Goal: Contribute content: Add original content to the website for others to see

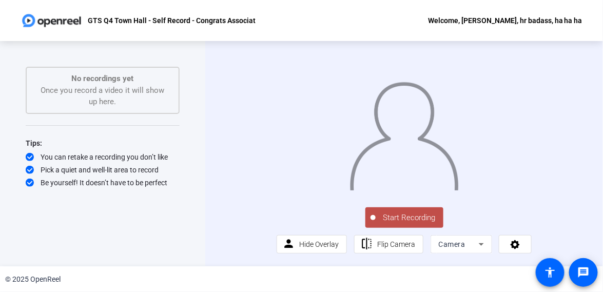
scroll to position [20, 0]
click at [411, 225] on button "Start Recording" at bounding box center [405, 217] width 78 height 21
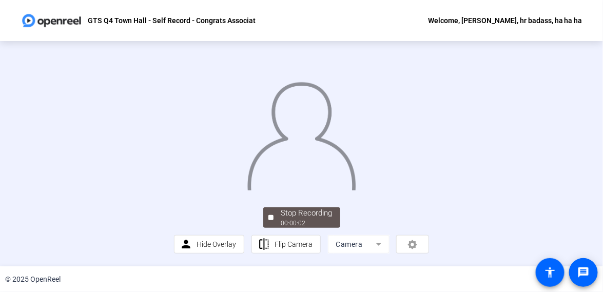
scroll to position [69, 0]
click at [413, 243] on div "person Hide Overlay flip Flip Camera Camera" at bounding box center [302, 244] width 256 height 18
click at [375, 246] on mat-form-field "Camera" at bounding box center [359, 244] width 62 height 18
click at [314, 219] on div "Stop Recording" at bounding box center [306, 213] width 51 height 12
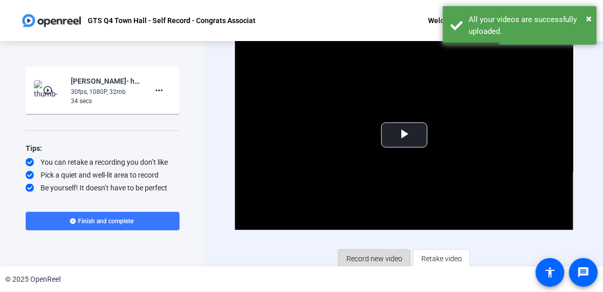
click at [365, 254] on span "Record new video" at bounding box center [375, 259] width 56 height 20
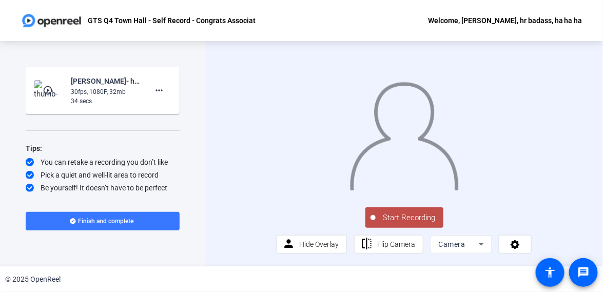
scroll to position [20, 0]
click at [398, 218] on span "Start Recording" at bounding box center [410, 218] width 68 height 12
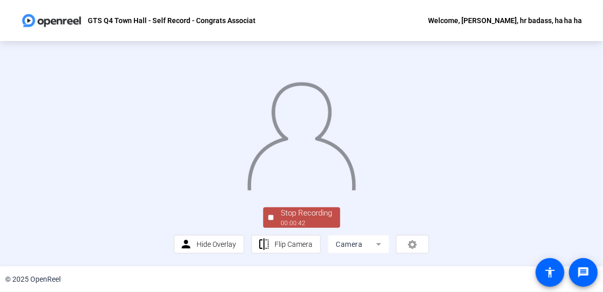
scroll to position [69, 0]
click at [295, 223] on div "00:00:42" at bounding box center [306, 223] width 51 height 9
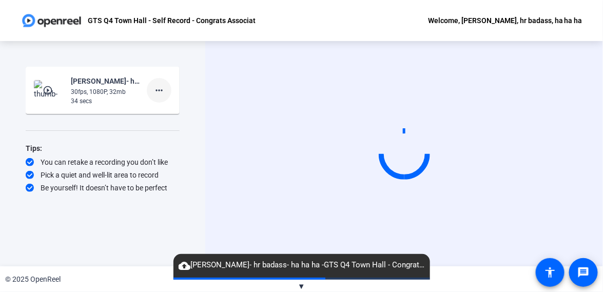
click at [160, 91] on mat-icon "more_horiz" at bounding box center [159, 90] width 12 height 12
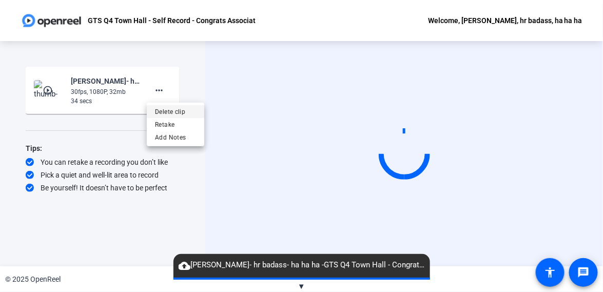
click at [161, 113] on span "Delete clip" at bounding box center [175, 111] width 41 height 12
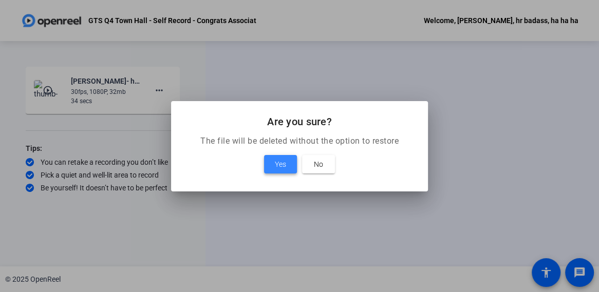
click at [270, 162] on span at bounding box center [280, 164] width 33 height 25
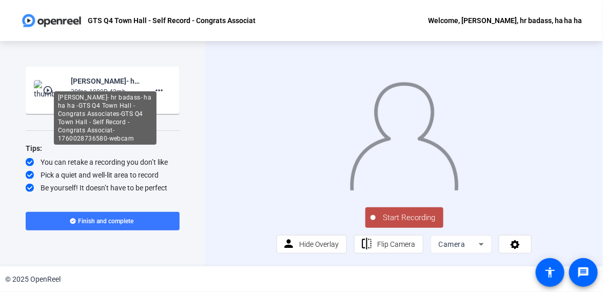
click at [91, 84] on div "robin kranich- hr badass- ha ha ha -GTS Q4 Town Hall - Congrats Associates-GTS …" at bounding box center [105, 81] width 69 height 12
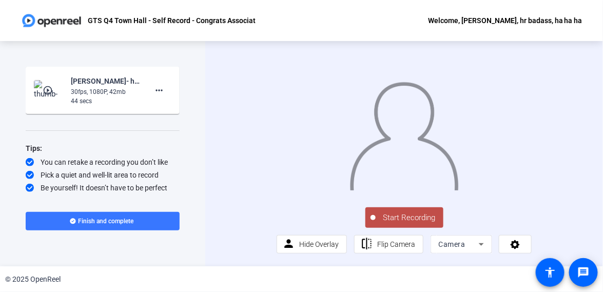
click at [71, 96] on div "30fps, 1080P, 42mb" at bounding box center [105, 91] width 69 height 9
click at [152, 89] on span at bounding box center [159, 90] width 25 height 25
click at [88, 73] on div at bounding box center [301, 146] width 603 height 292
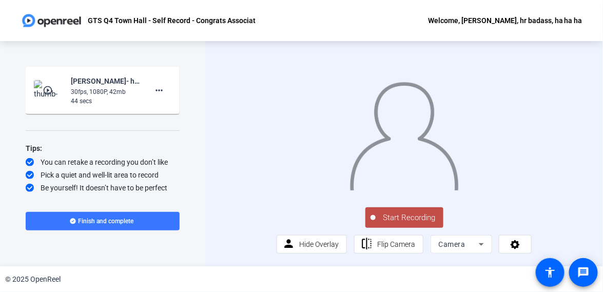
click at [397, 219] on span "Start Recording" at bounding box center [410, 218] width 68 height 12
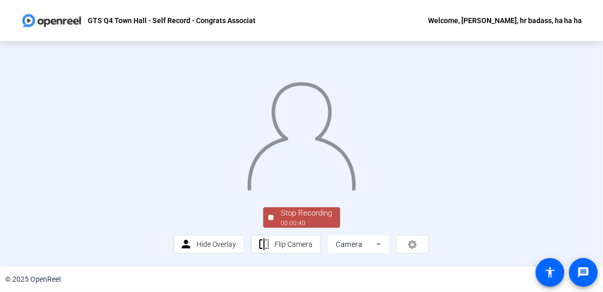
scroll to position [69, 0]
click at [317, 219] on div "Stop Recording" at bounding box center [306, 213] width 51 height 12
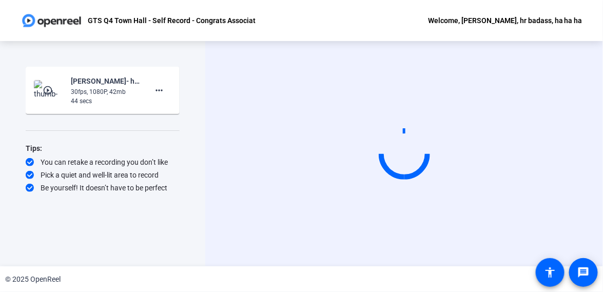
scroll to position [0, 0]
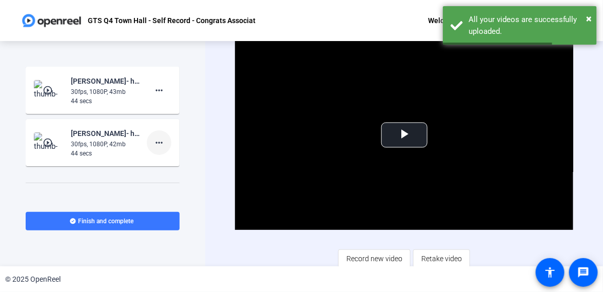
click at [158, 138] on mat-icon "more_horiz" at bounding box center [159, 143] width 12 height 12
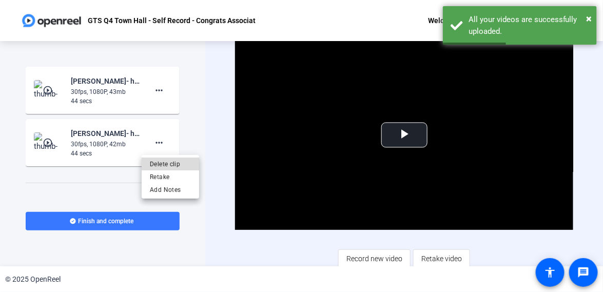
click at [163, 162] on span "Delete clip" at bounding box center [170, 164] width 41 height 12
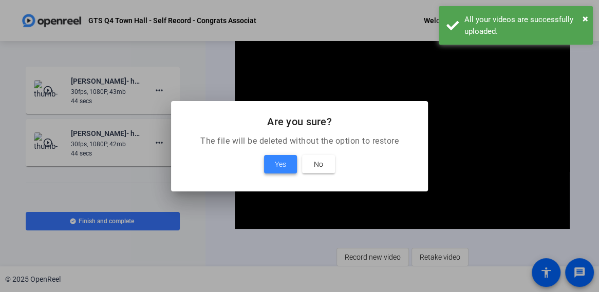
click at [285, 162] on span "Yes" at bounding box center [280, 164] width 11 height 12
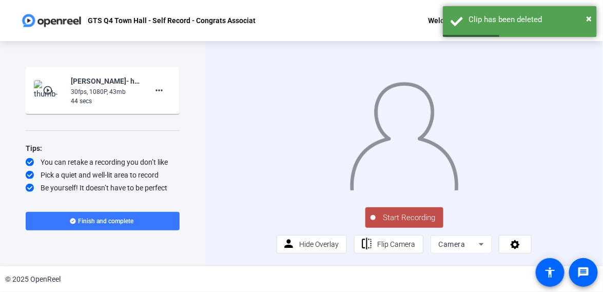
scroll to position [20, 0]
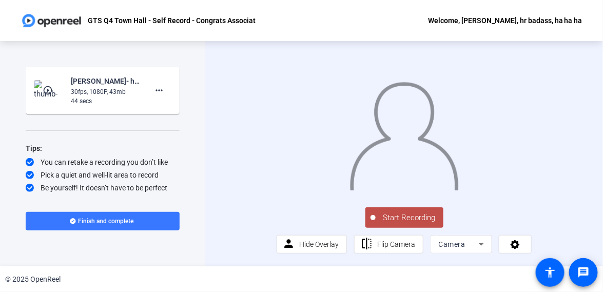
click at [475, 247] on icon at bounding box center [481, 244] width 12 height 12
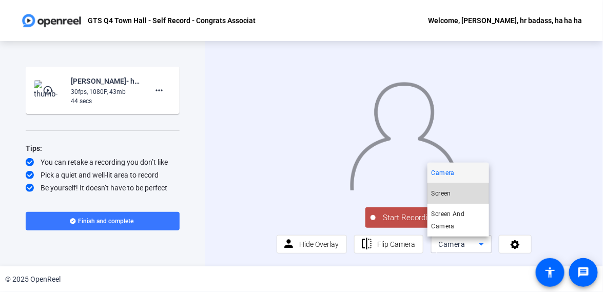
click at [446, 195] on span "Screen" at bounding box center [442, 193] width 20 height 12
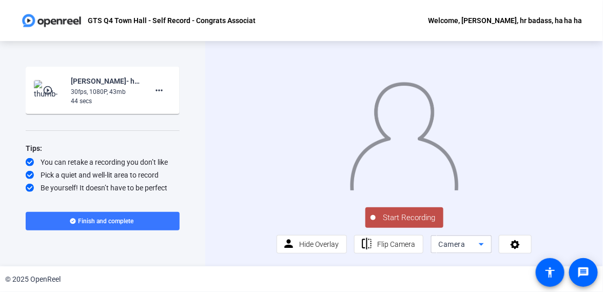
scroll to position [0, 0]
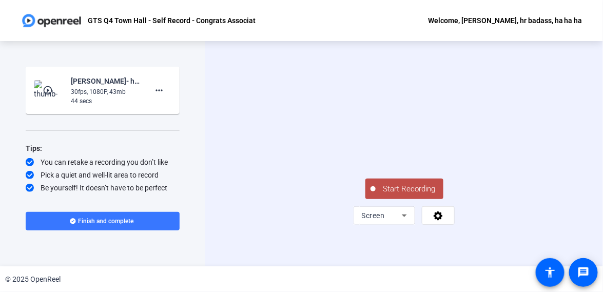
drag, startPoint x: 466, startPoint y: 2, endPoint x: 249, endPoint y: 88, distance: 233.9
click at [328, 88] on video at bounding box center [405, 126] width 154 height 87
click at [401, 222] on icon at bounding box center [404, 215] width 12 height 12
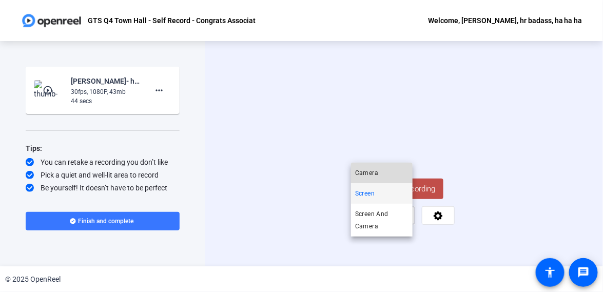
click at [369, 169] on span "Camera" at bounding box center [366, 173] width 23 height 12
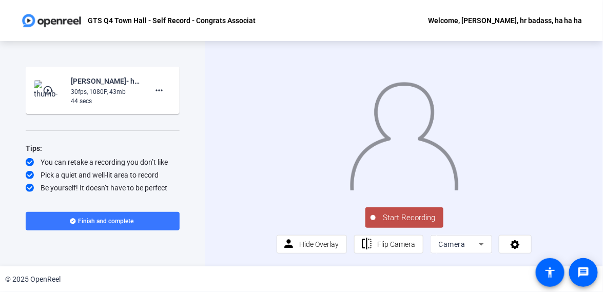
click at [452, 241] on span "Camera" at bounding box center [452, 244] width 27 height 8
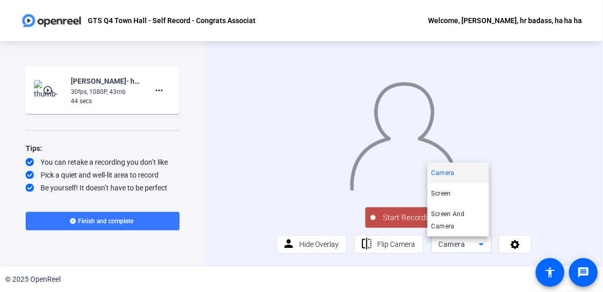
click at [452, 241] on div at bounding box center [301, 146] width 603 height 292
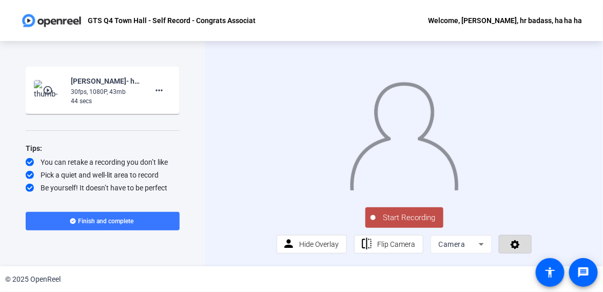
click at [511, 245] on icon at bounding box center [515, 244] width 9 height 9
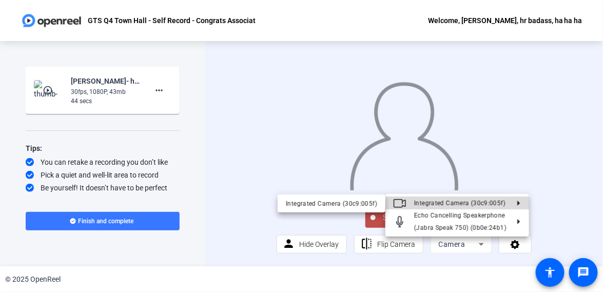
click at [521, 201] on icon at bounding box center [515, 203] width 12 height 5
click at [516, 202] on icon at bounding box center [515, 203] width 12 height 5
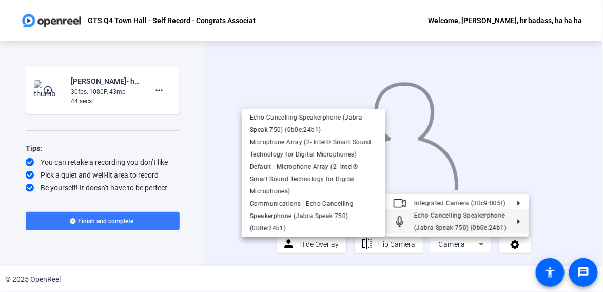
click at [476, 243] on div at bounding box center [301, 146] width 603 height 292
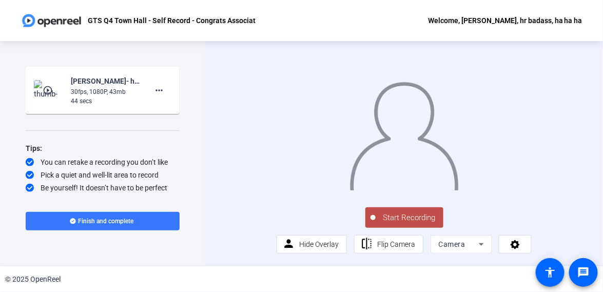
click at [479, 246] on icon at bounding box center [481, 244] width 5 height 3
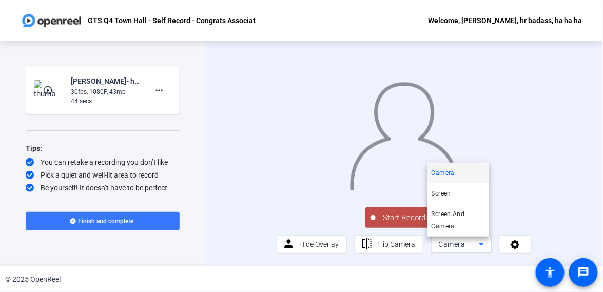
click at [554, 200] on div at bounding box center [301, 146] width 603 height 292
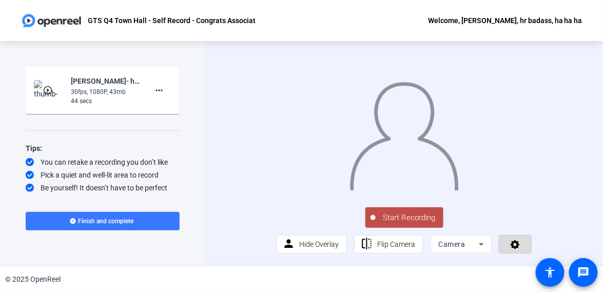
click at [510, 244] on icon at bounding box center [516, 244] width 12 height 10
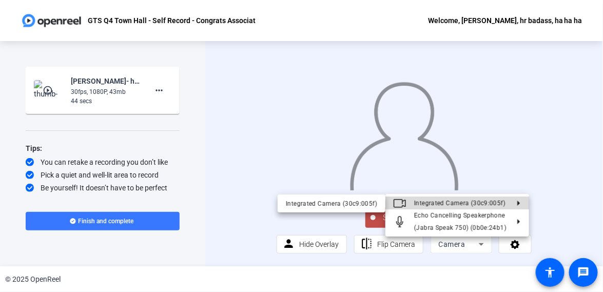
click at [452, 206] on span "Integrated Camera (30c9:005f)" at bounding box center [459, 203] width 91 height 7
drag, startPoint x: 452, startPoint y: 205, endPoint x: 194, endPoint y: 227, distance: 259.2
click at [194, 227] on div at bounding box center [301, 146] width 603 height 292
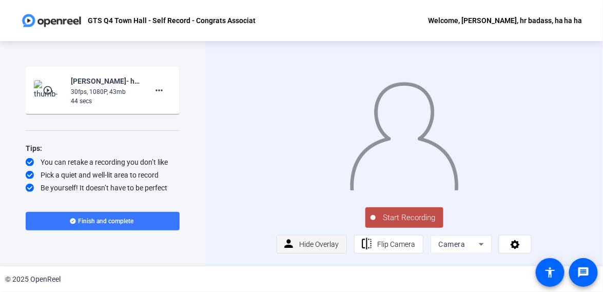
click at [311, 243] on span "Hide Overlay" at bounding box center [319, 244] width 40 height 8
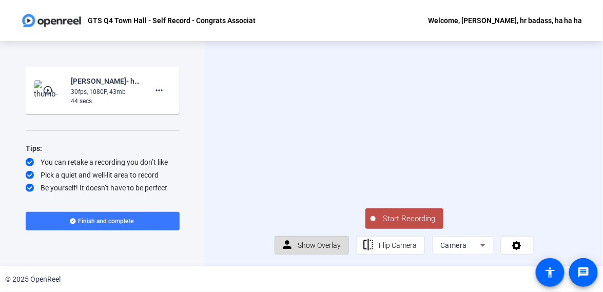
click at [325, 242] on span "Show Overlay" at bounding box center [319, 245] width 43 height 8
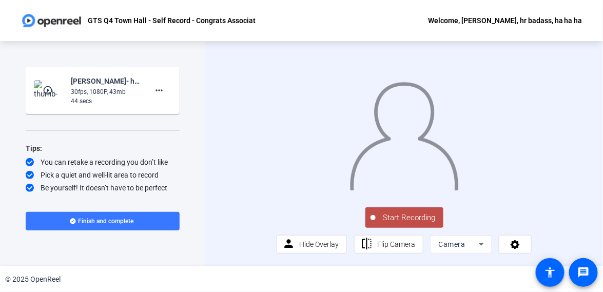
click at [277, 249] on div "Start Recording person Hide Overlay flip Flip Camera Camera" at bounding box center [405, 229] width 256 height 48
click at [317, 247] on span "Hide Overlay" at bounding box center [319, 244] width 40 height 8
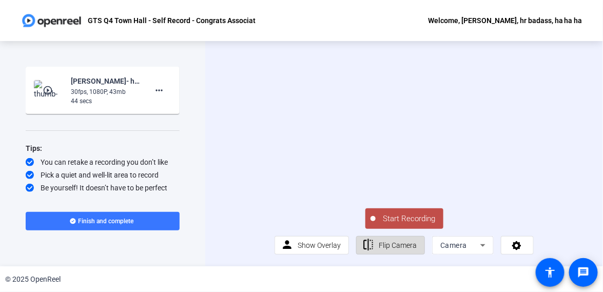
click at [392, 245] on span "Flip Camera" at bounding box center [398, 245] width 38 height 8
click at [404, 97] on video at bounding box center [404, 126] width 259 height 146
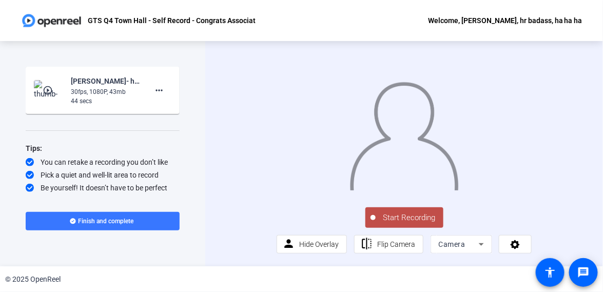
scroll to position [20, 0]
drag, startPoint x: 399, startPoint y: 100, endPoint x: 384, endPoint y: 102, distance: 15.1
click at [384, 102] on img at bounding box center [404, 132] width 110 height 115
click at [479, 246] on icon at bounding box center [481, 244] width 5 height 3
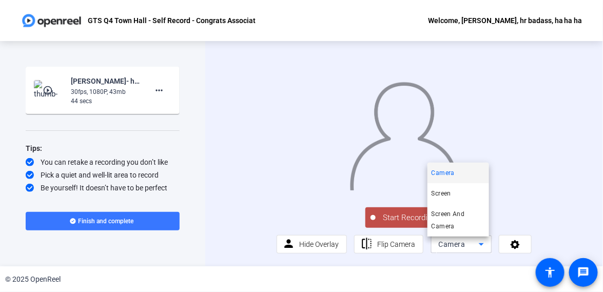
click at [448, 176] on span "Camera" at bounding box center [443, 173] width 23 height 12
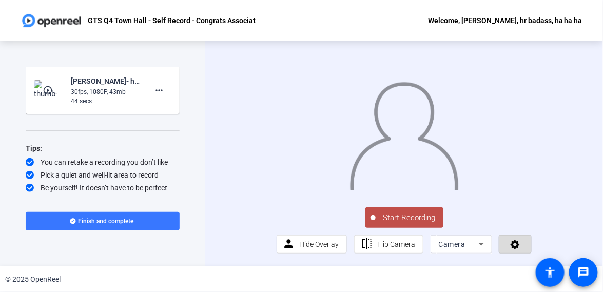
click at [510, 250] on icon at bounding box center [516, 244] width 12 height 10
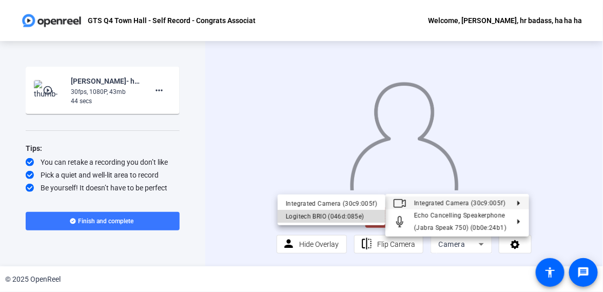
click at [338, 217] on div "Logitech BRIO (046d:085e)" at bounding box center [331, 216] width 91 height 12
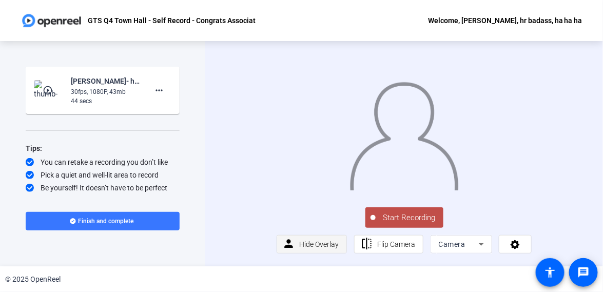
click at [304, 249] on span "Hide Overlay" at bounding box center [319, 244] width 40 height 8
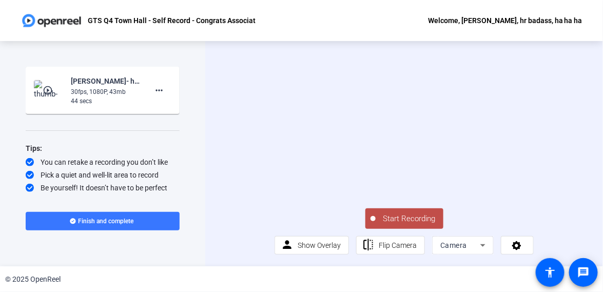
click at [385, 225] on span "Start Recording" at bounding box center [410, 219] width 68 height 12
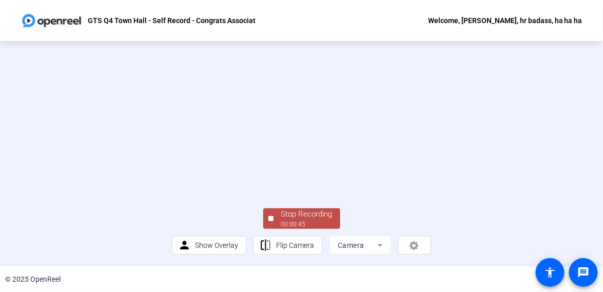
scroll to position [69, 0]
click at [319, 214] on div "Stop Recording" at bounding box center [306, 214] width 51 height 12
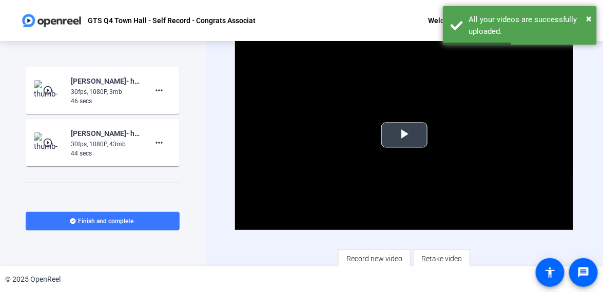
click at [405, 135] on span "Video Player" at bounding box center [405, 135] width 0 height 0
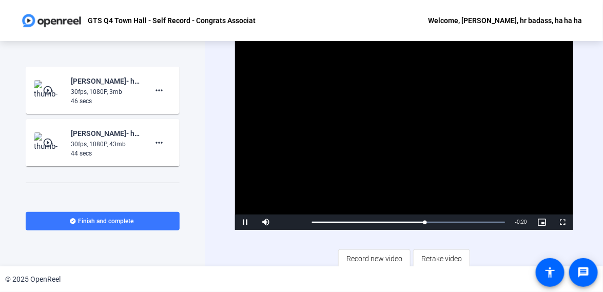
scroll to position [3, 0]
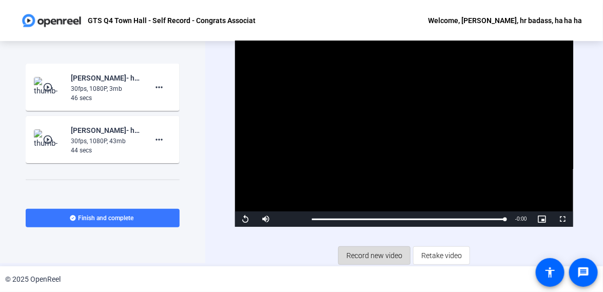
click at [378, 255] on span "Record new video" at bounding box center [375, 256] width 56 height 20
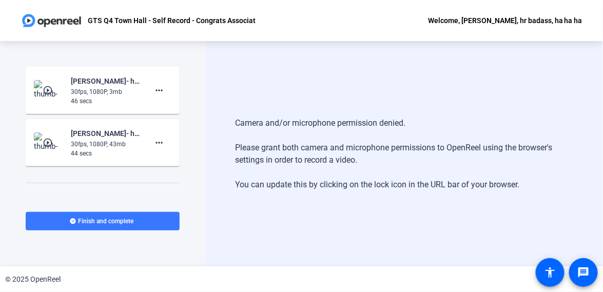
drag, startPoint x: 458, startPoint y: 1, endPoint x: 400, endPoint y: 163, distance: 171.7
click at [400, 163] on div "Camera and/or microphone permission denied. Please grant both camera and microp…" at bounding box center [404, 154] width 338 height 94
click at [396, 190] on div "Camera and/or microphone permission denied. Please grant both camera and microp…" at bounding box center [404, 154] width 338 height 94
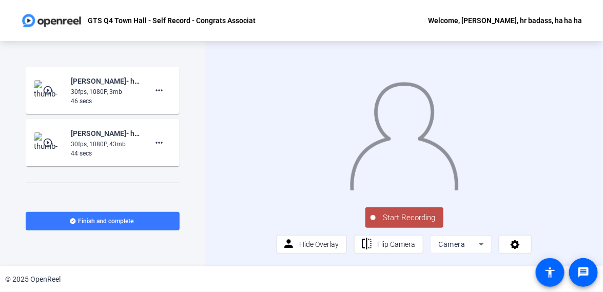
scroll to position [20, 0]
click at [479, 242] on icon at bounding box center [481, 244] width 12 height 12
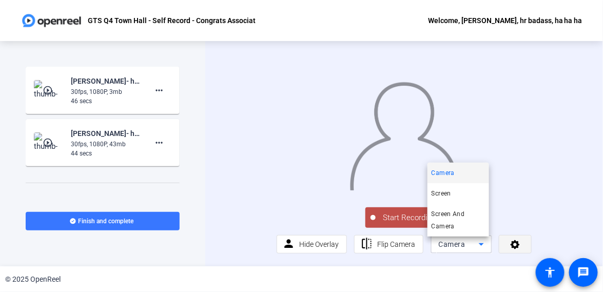
click at [507, 251] on div at bounding box center [301, 146] width 603 height 292
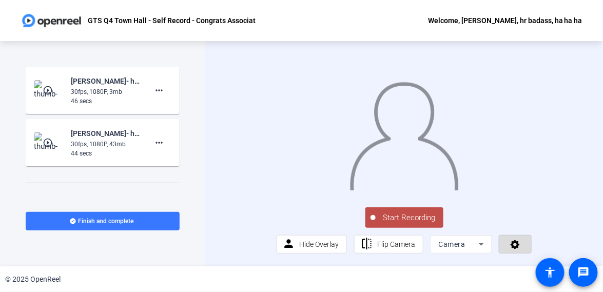
click at [511, 245] on icon at bounding box center [515, 244] width 9 height 9
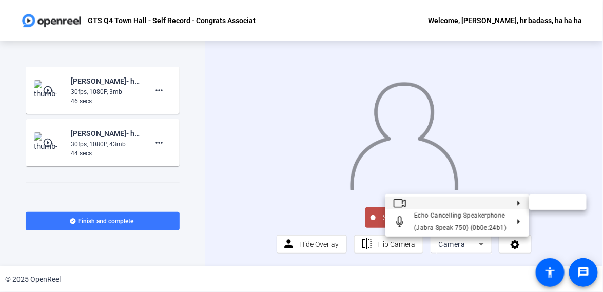
click at [508, 206] on button at bounding box center [458, 203] width 144 height 13
click at [517, 204] on icon at bounding box center [515, 203] width 12 height 5
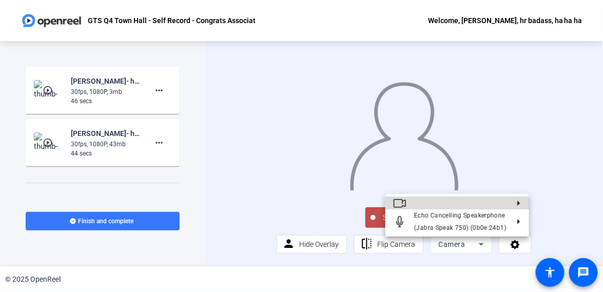
click at [423, 201] on button at bounding box center [458, 203] width 144 height 13
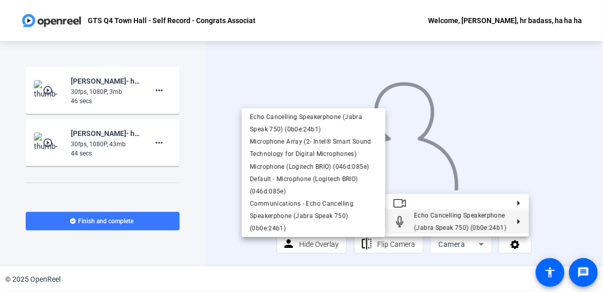
click at [472, 249] on div at bounding box center [301, 146] width 603 height 292
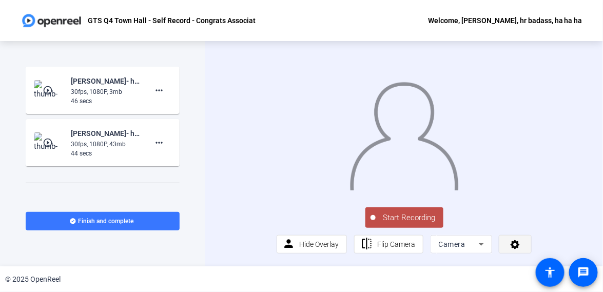
click at [513, 245] on icon at bounding box center [516, 244] width 12 height 10
click at [517, 244] on icon at bounding box center [516, 244] width 12 height 10
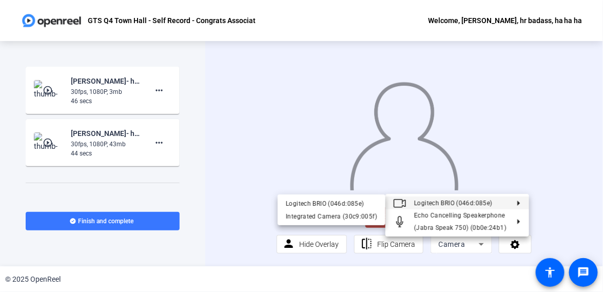
click at [470, 200] on span "Logitech BRIO (046d:085e)" at bounding box center [453, 203] width 78 height 7
click at [471, 200] on span "Logitech BRIO (046d:085e)" at bounding box center [453, 203] width 78 height 7
click at [374, 202] on div "Logitech BRIO (046d:085e)" at bounding box center [331, 203] width 91 height 12
